Goal: Task Accomplishment & Management: Manage account settings

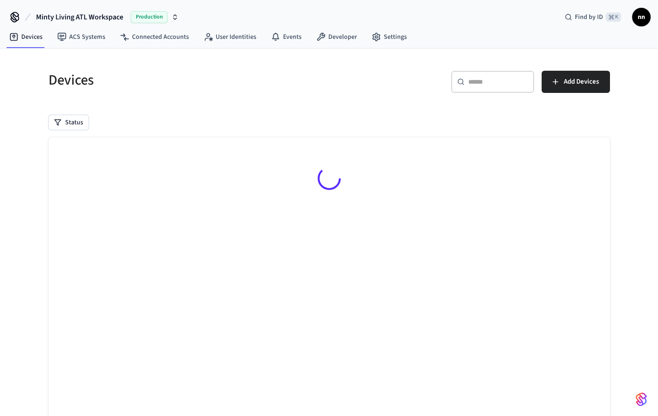
click at [491, 74] on div "​ ​" at bounding box center [492, 82] width 83 height 22
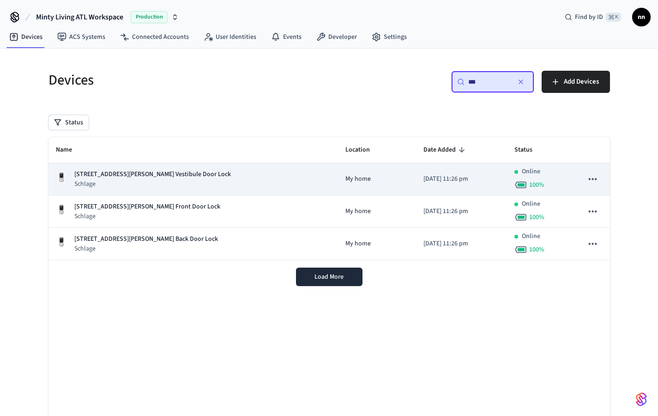
type input "***"
click at [168, 182] on p "Schlage" at bounding box center [152, 183] width 157 height 9
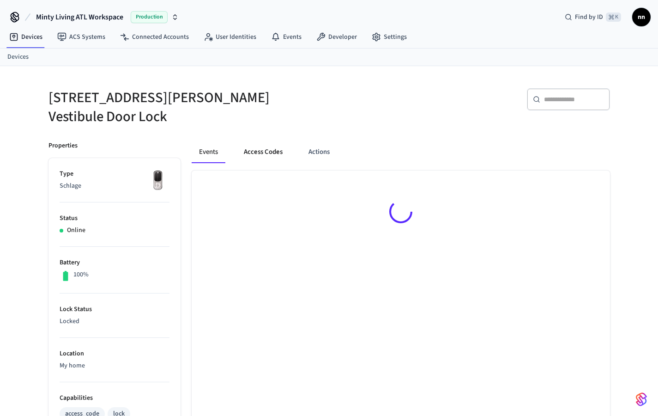
click at [272, 145] on button "Access Codes" at bounding box center [263, 152] width 54 height 22
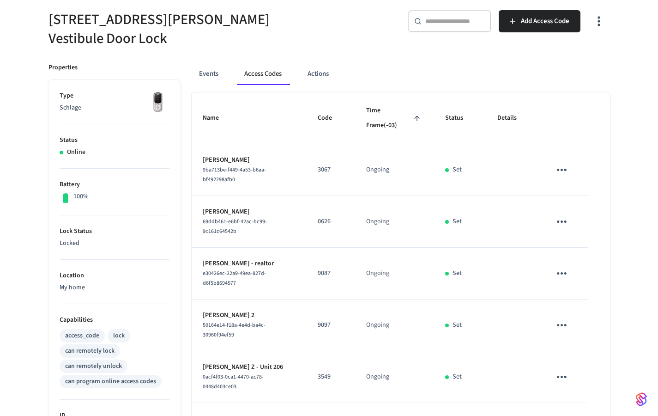
scroll to position [79, 0]
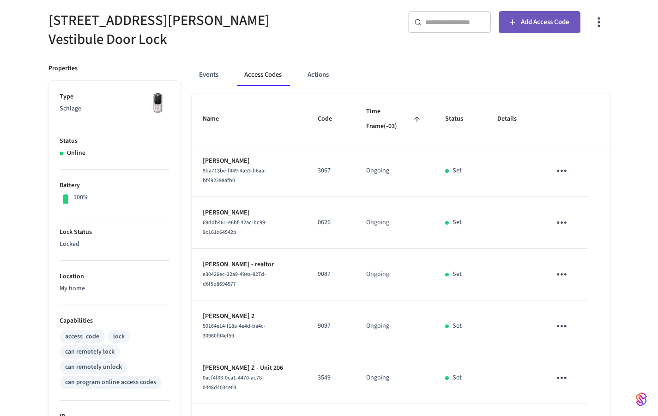
click at [545, 23] on span "Add Access Code" at bounding box center [545, 22] width 48 height 12
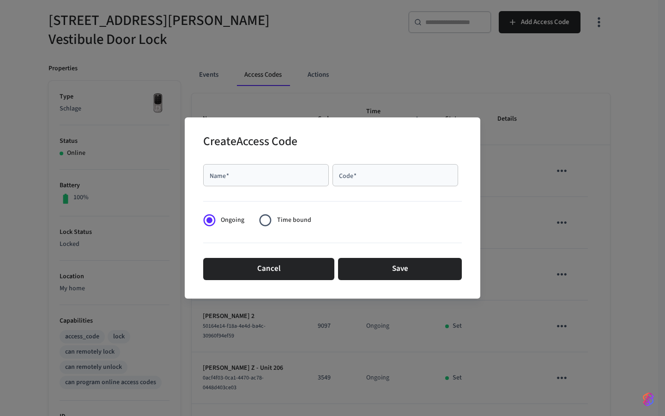
click at [308, 178] on input "Name   *" at bounding box center [266, 174] width 115 height 9
type input "*******"
click at [382, 172] on div "Code   *" at bounding box center [396, 175] width 126 height 22
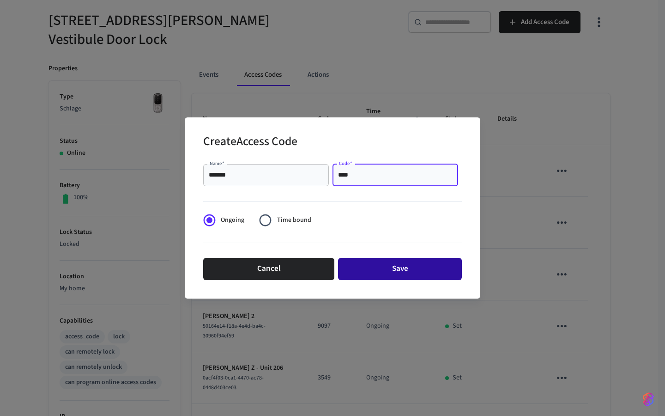
type input "****"
click at [438, 258] on button "Save" at bounding box center [400, 269] width 124 height 22
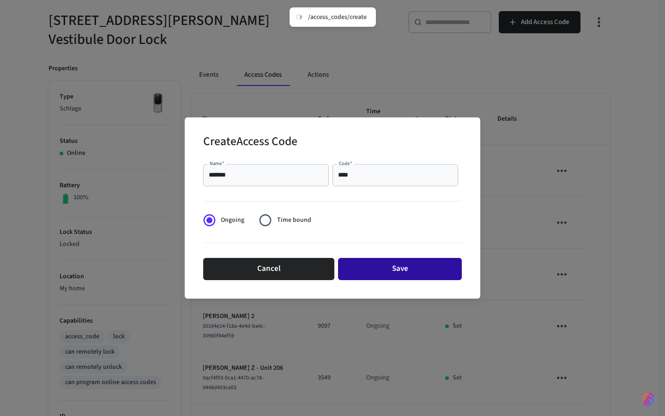
click at [437, 269] on button "Save" at bounding box center [400, 269] width 124 height 22
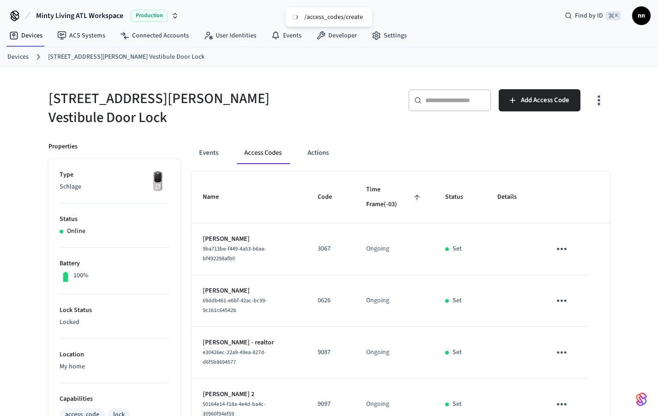
scroll to position [0, 0]
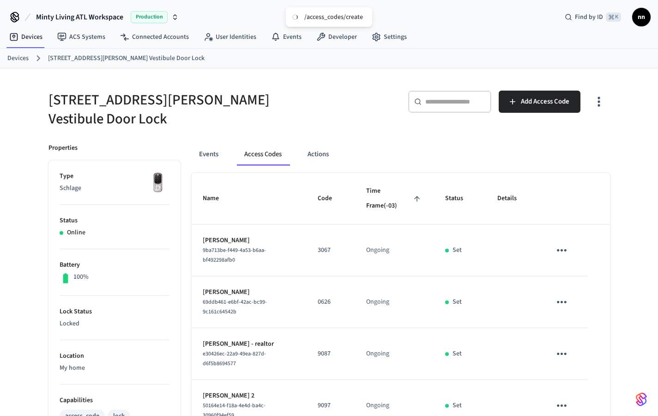
click at [28, 57] on link "Devices" at bounding box center [17, 59] width 21 height 10
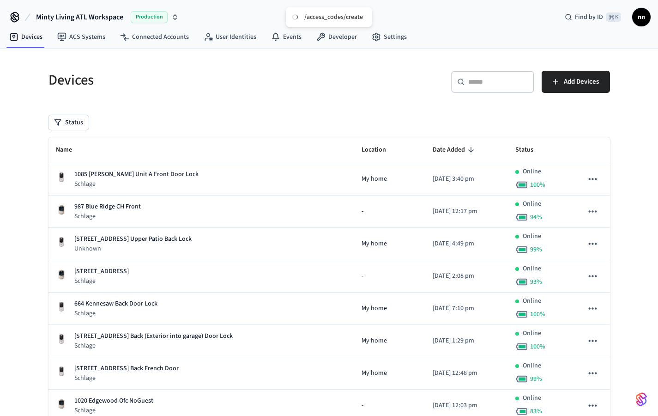
click at [491, 86] on div "​ ​" at bounding box center [492, 82] width 83 height 22
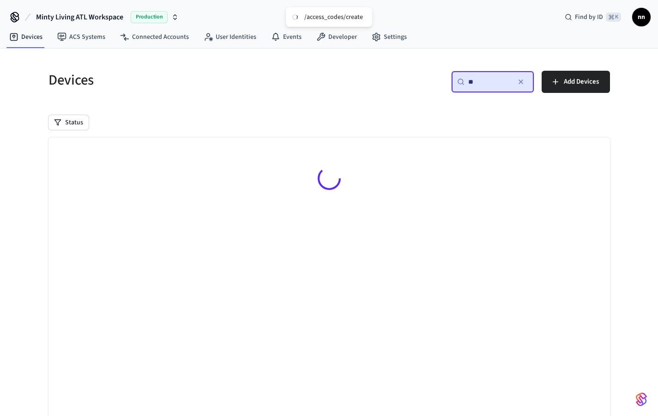
type input "*"
